Goal: Transaction & Acquisition: Purchase product/service

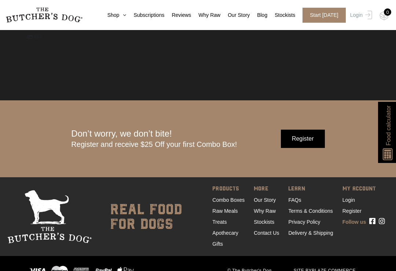
scroll to position [2081, 0]
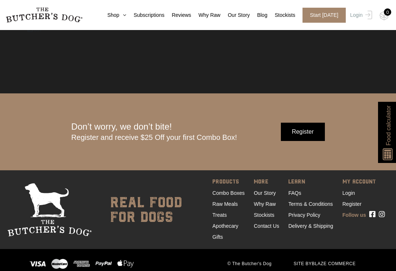
click at [235, 207] on link "Raw Meals" at bounding box center [224, 204] width 25 height 6
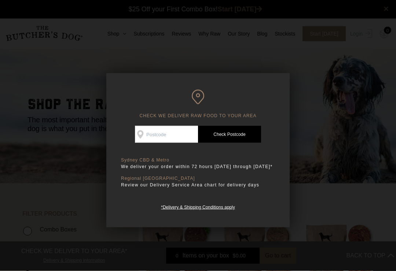
click at [165, 136] on input "Check Availability At" at bounding box center [166, 134] width 63 height 17
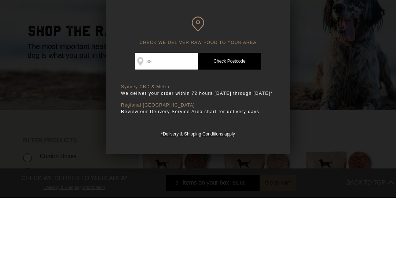
type input "385"
click at [11, 12] on div at bounding box center [198, 135] width 396 height 271
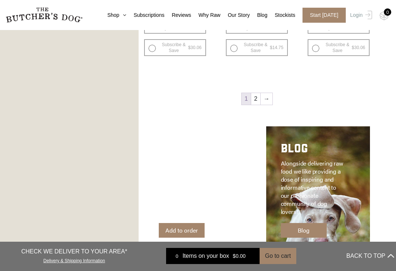
scroll to position [924, 0]
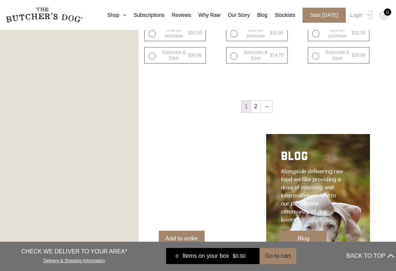
click at [259, 108] on link "2" at bounding box center [255, 107] width 9 height 12
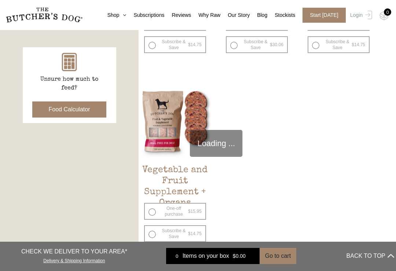
scroll to position [166, 0]
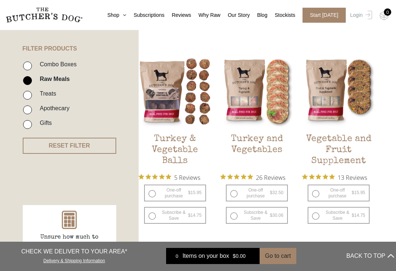
click at [25, 64] on input "Combo Boxes" at bounding box center [27, 66] width 9 height 9
checkbox input "true"
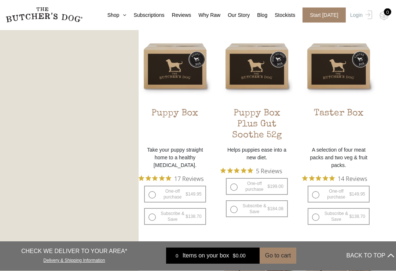
scroll to position [420, 0]
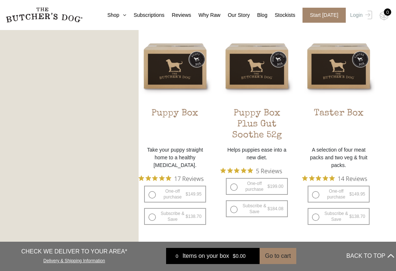
click at [288, 15] on link "Stockists" at bounding box center [281, 15] width 28 height 8
